Goal: Task Accomplishment & Management: Complete application form

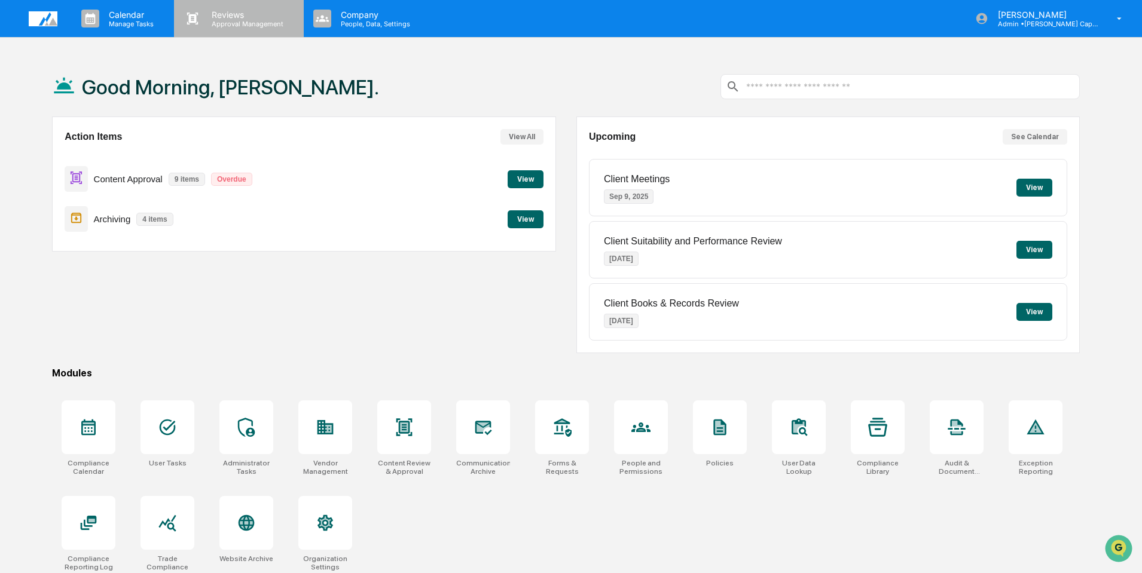
click at [233, 18] on p "Reviews" at bounding box center [245, 15] width 87 height 10
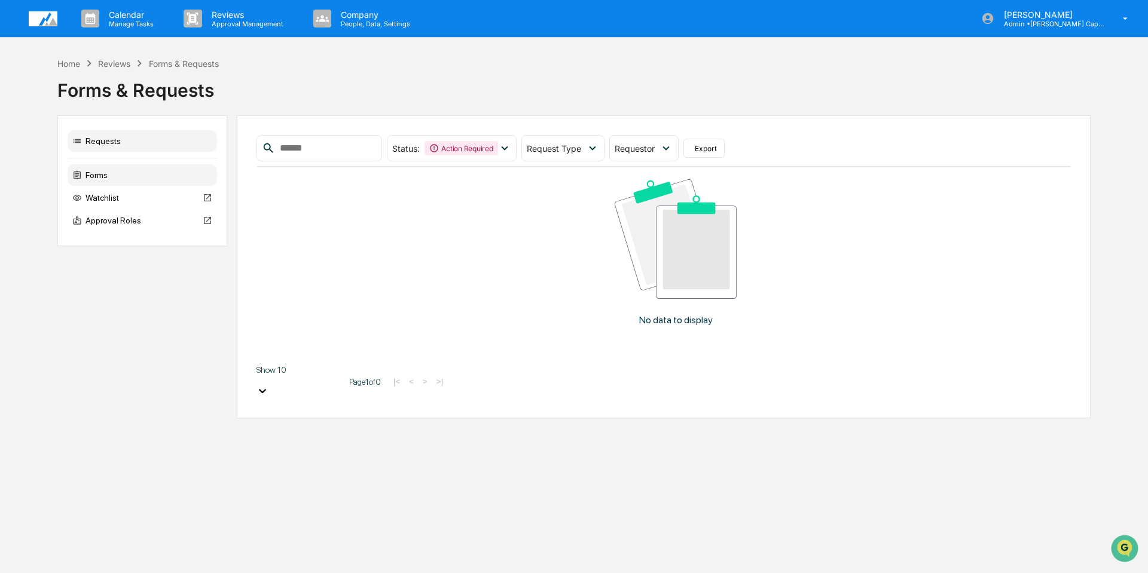
click at [90, 178] on div "Forms" at bounding box center [142, 175] width 149 height 22
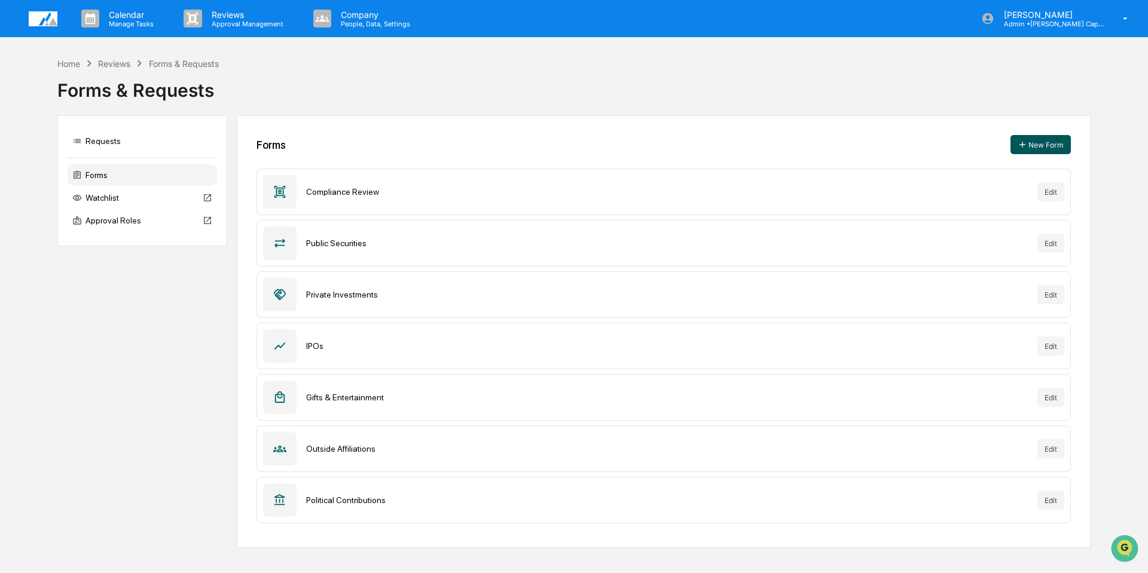
click at [1036, 148] on button "New Form" at bounding box center [1040, 144] width 60 height 19
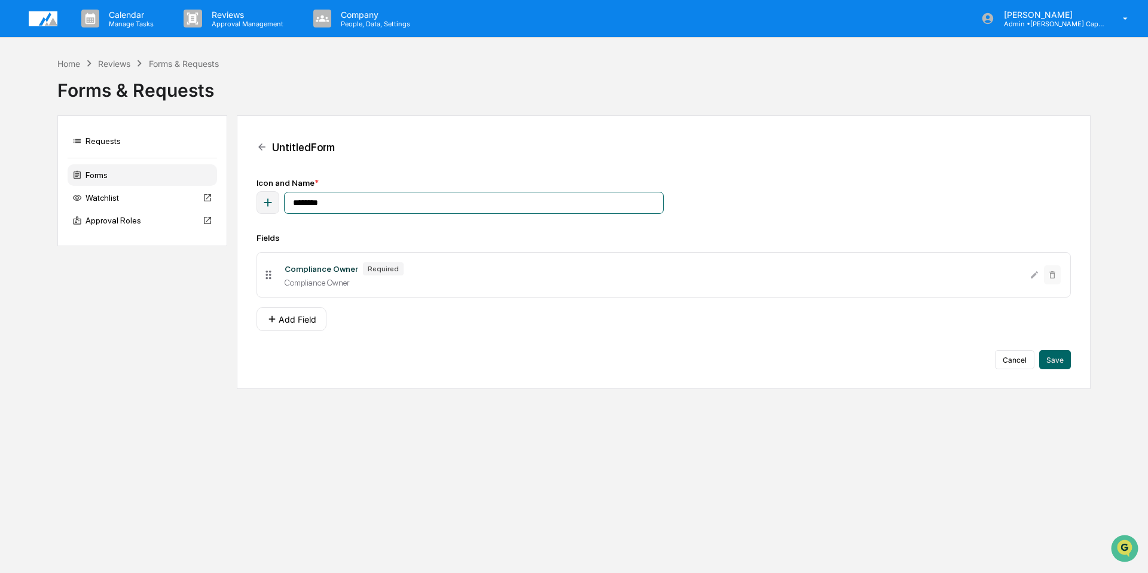
click at [422, 203] on input "********" at bounding box center [474, 203] width 380 height 22
drag, startPoint x: 408, startPoint y: 203, endPoint x: 178, endPoint y: 207, distance: 230.8
click at [178, 207] on div "Requests Forms Watchlist Approval Roles Untitled Form Icon and Name * ******** …" at bounding box center [573, 252] width 1033 height 274
type input "**********"
drag, startPoint x: 1053, startPoint y: 359, endPoint x: 643, endPoint y: 319, distance: 411.5
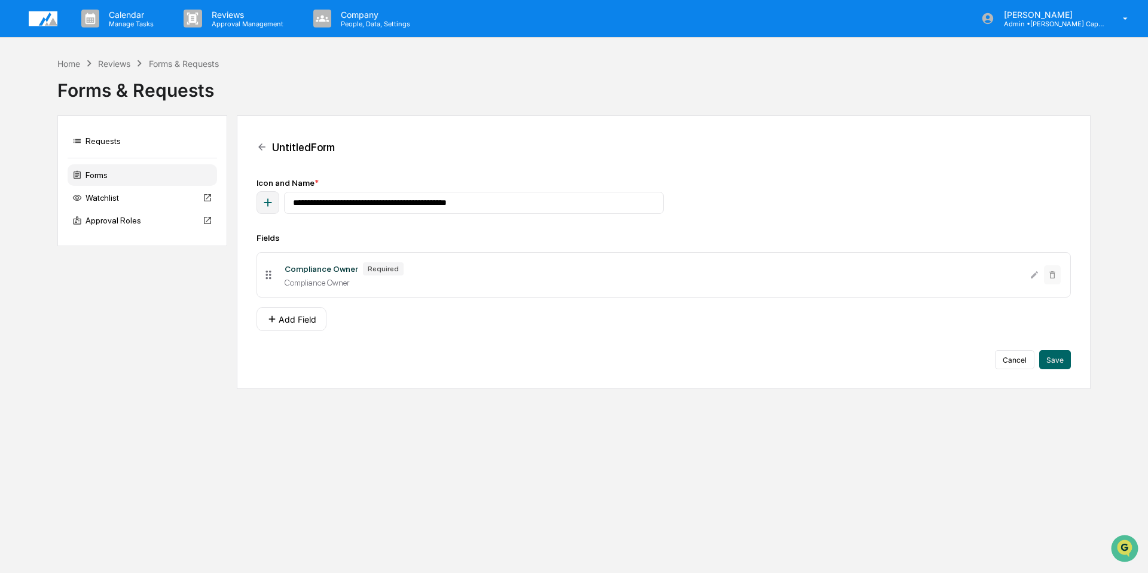
click at [643, 318] on div "**********" at bounding box center [663, 273] width 814 height 191
click at [942, 209] on div "**********" at bounding box center [663, 196] width 814 height 36
click at [263, 146] on icon at bounding box center [261, 147] width 11 height 11
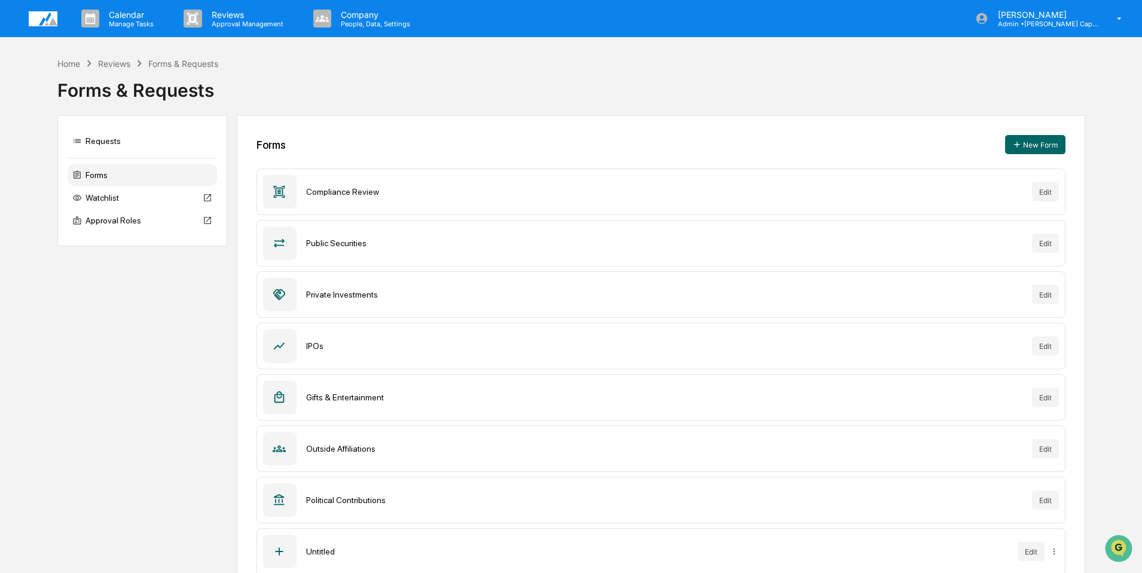
click at [280, 194] on icon at bounding box center [279, 192] width 11 height 12
click at [112, 66] on div "Reviews" at bounding box center [114, 64] width 32 height 10
click at [70, 63] on div "Home" at bounding box center [68, 64] width 23 height 10
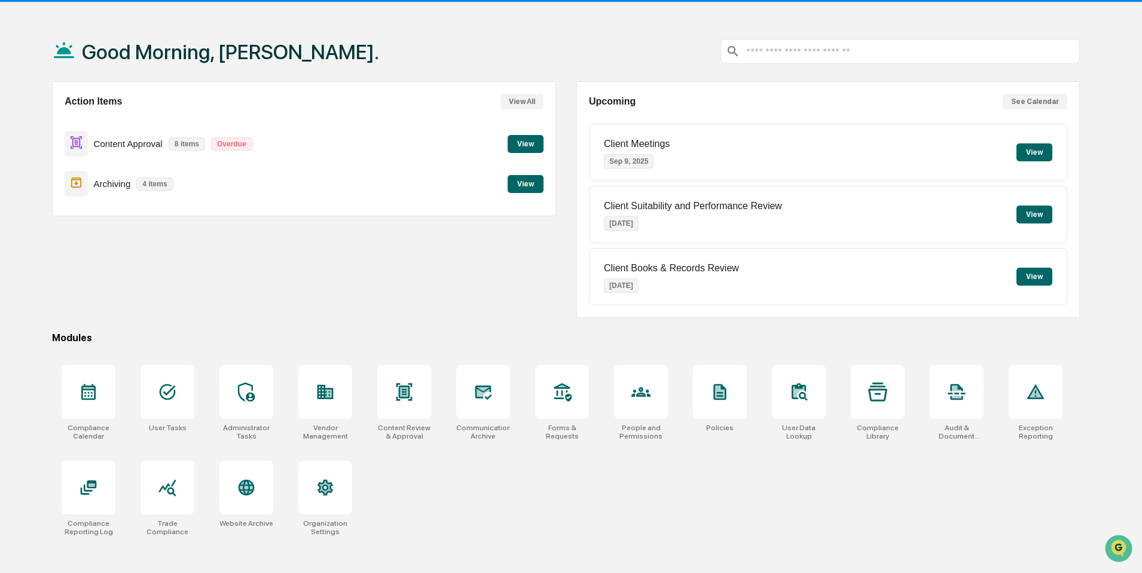
scroll to position [57, 0]
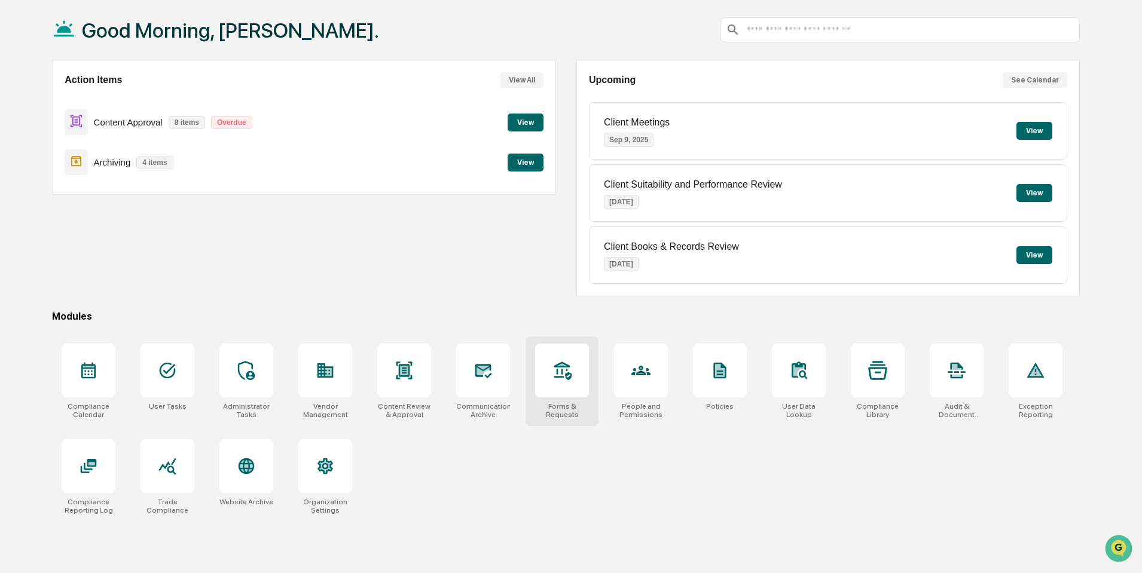
click at [567, 378] on icon at bounding box center [562, 371] width 17 height 19
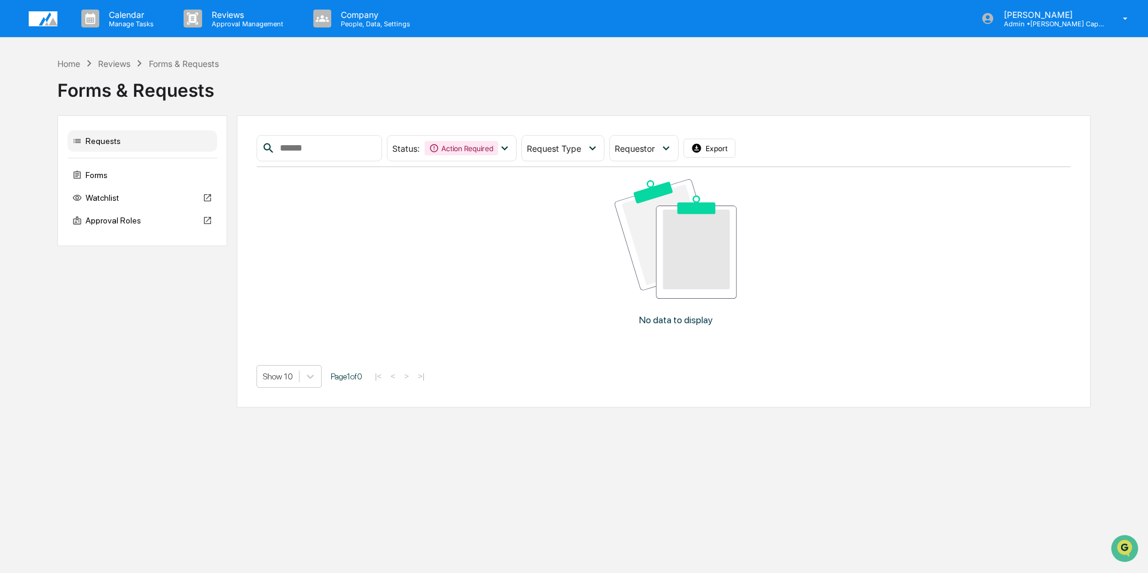
click at [670, 268] on img at bounding box center [676, 238] width 122 height 119
click at [93, 176] on div "Forms" at bounding box center [142, 175] width 149 height 22
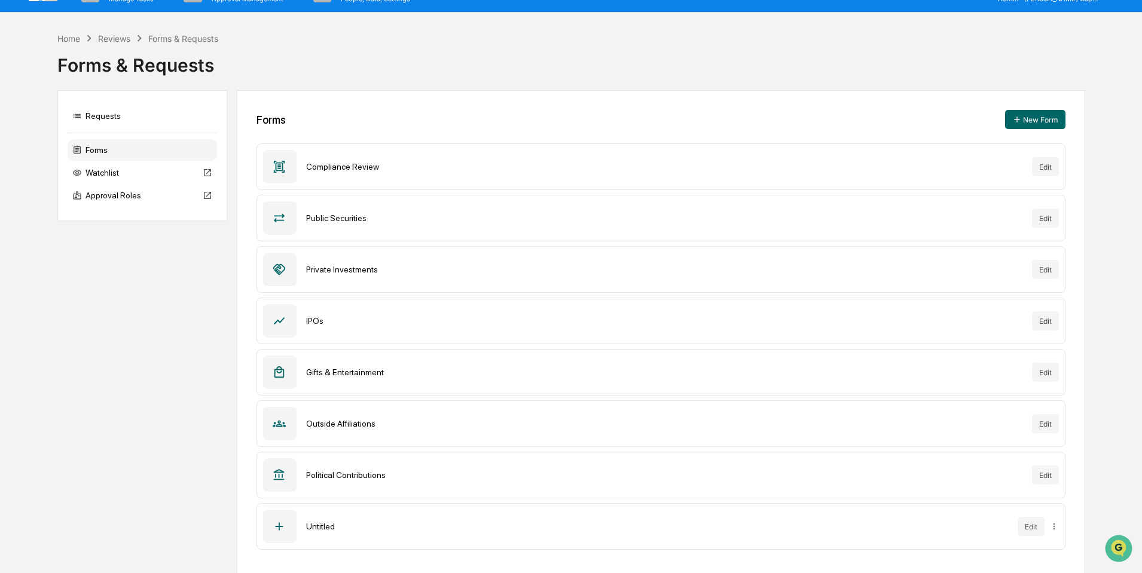
scroll to position [26, 0]
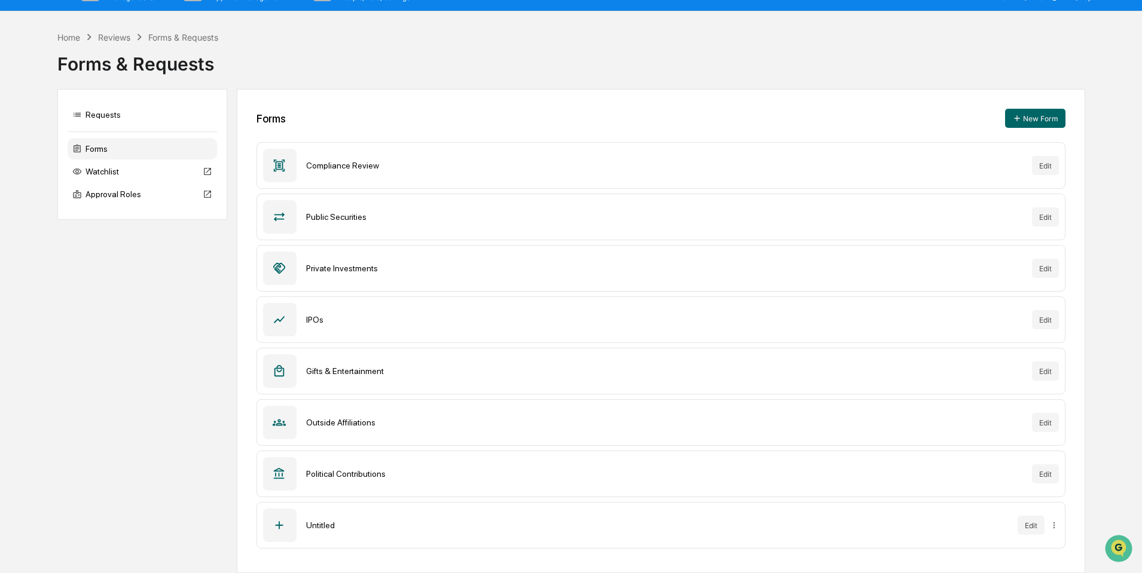
click at [280, 164] on icon at bounding box center [279, 166] width 11 height 12
click at [1042, 123] on button "New Form" at bounding box center [1035, 118] width 60 height 19
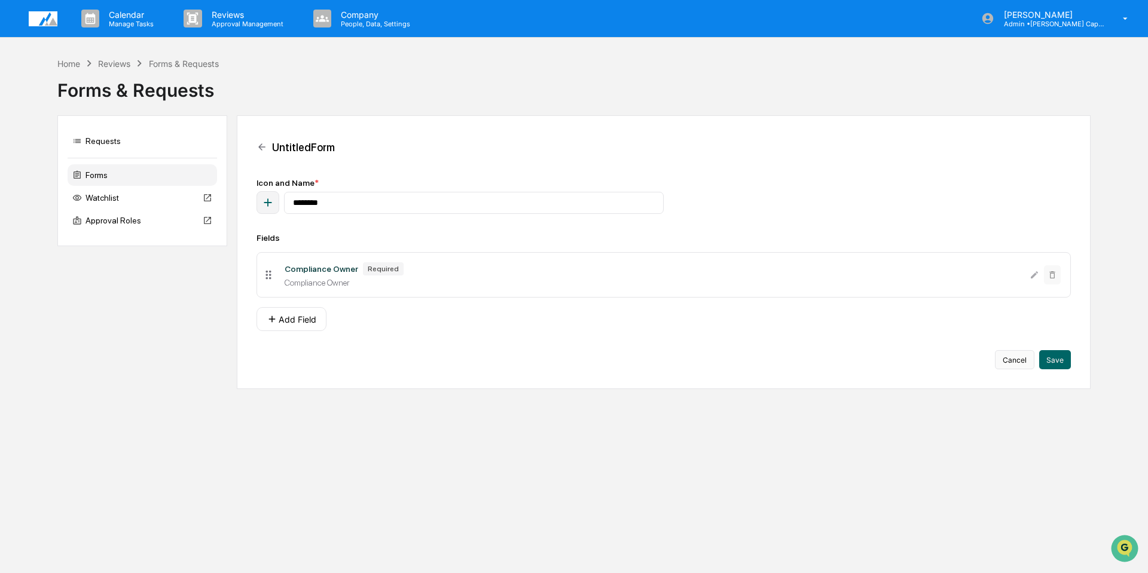
click at [1015, 355] on button "Cancel" at bounding box center [1014, 359] width 39 height 19
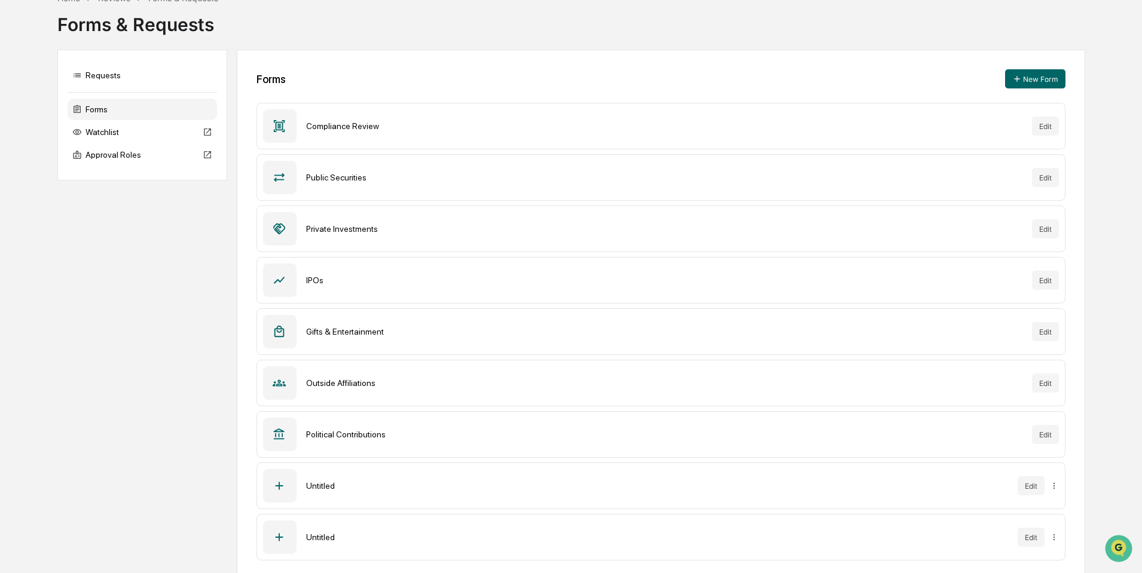
scroll to position [78, 0]
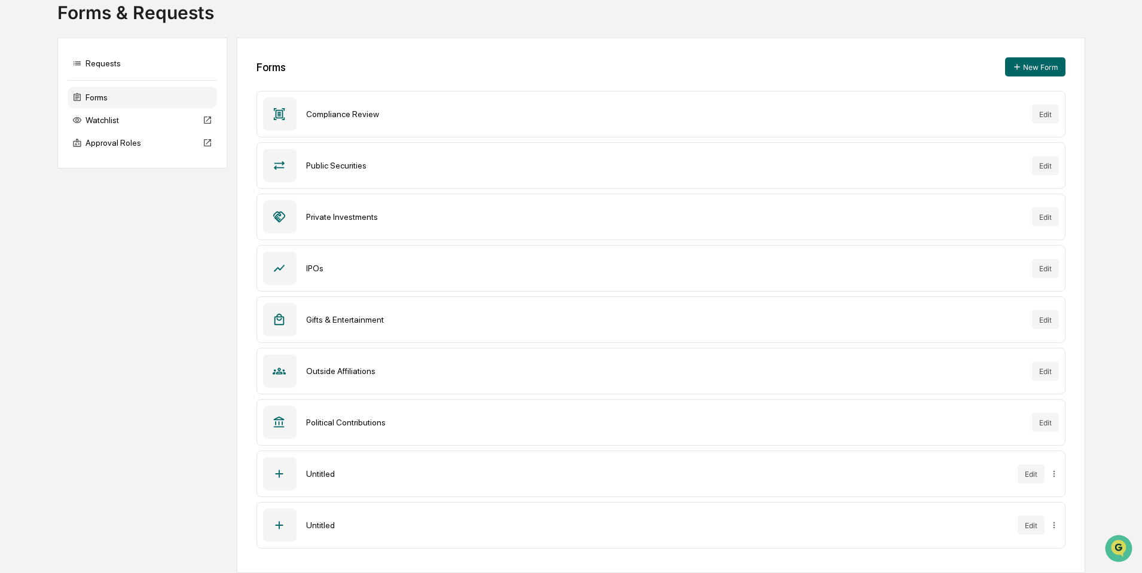
click at [273, 113] on icon at bounding box center [279, 114] width 13 height 13
click at [279, 114] on icon at bounding box center [279, 114] width 13 height 13
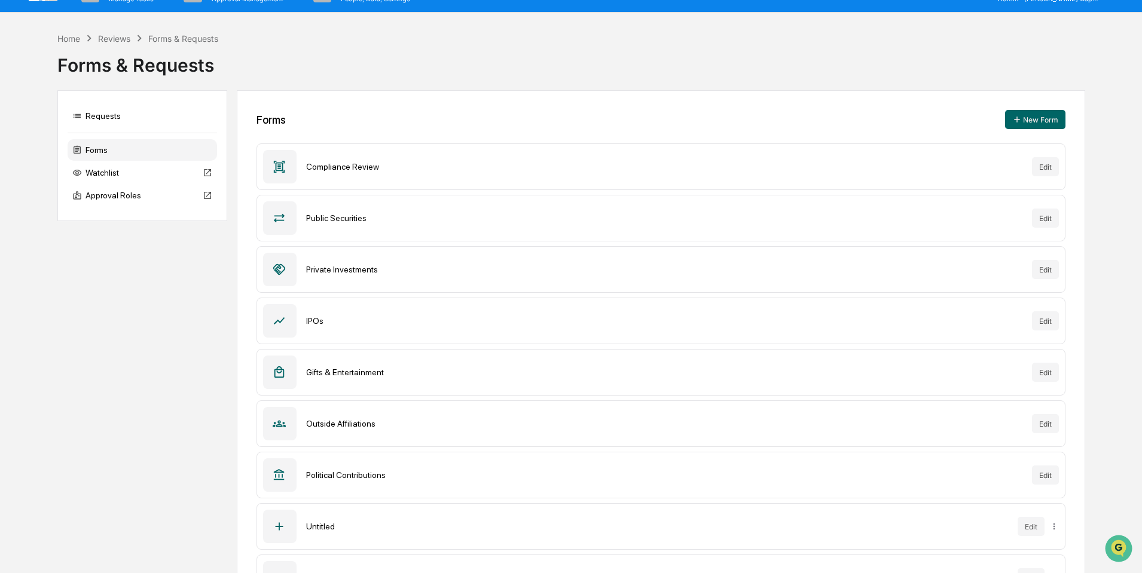
scroll to position [0, 0]
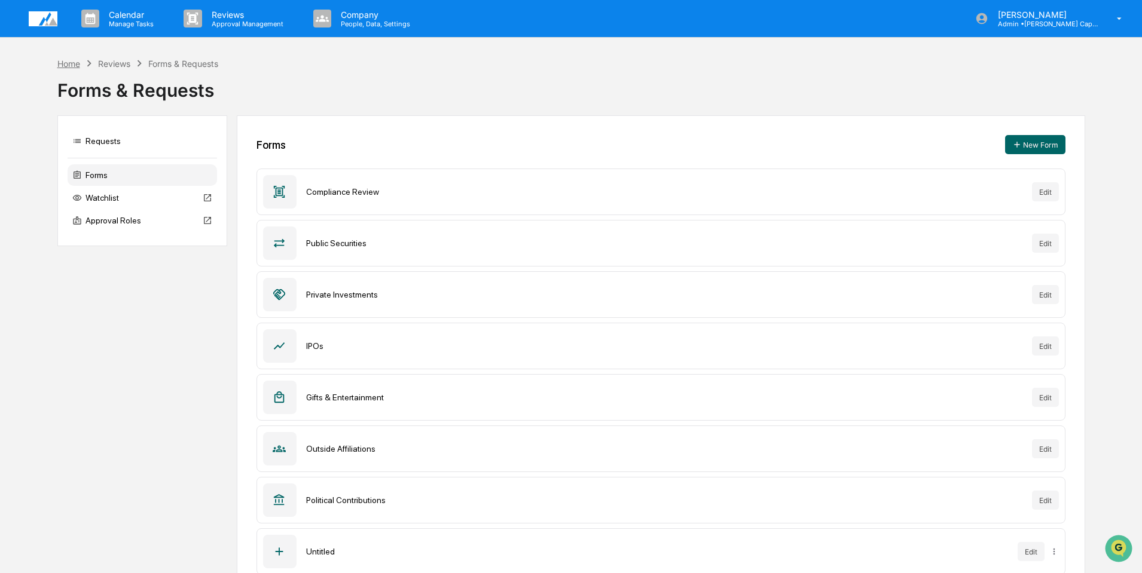
click at [68, 64] on div "Home" at bounding box center [68, 64] width 23 height 10
